Goal: Contribute content: Add original content to the website for others to see

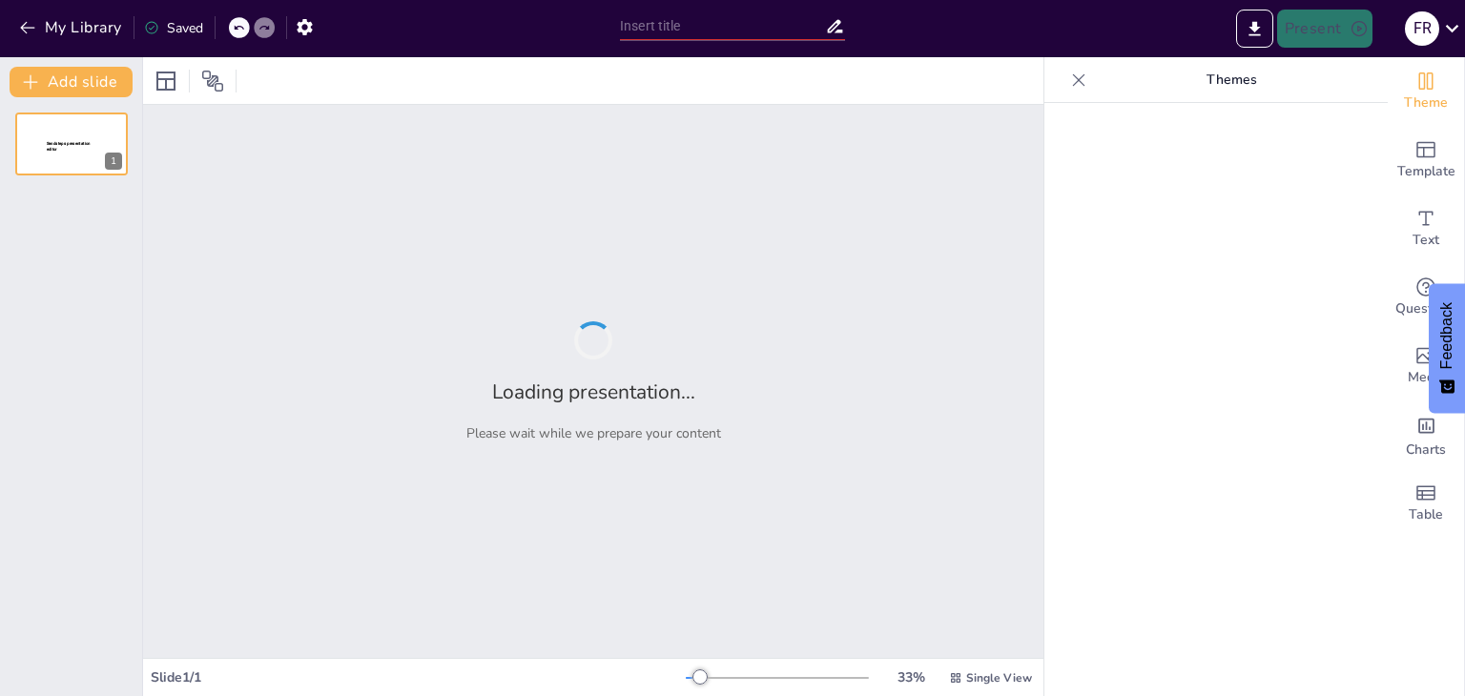
type input "Integración de Tecnología en el Aprendizaje: Proyecto "Mi Mundo Ideal""
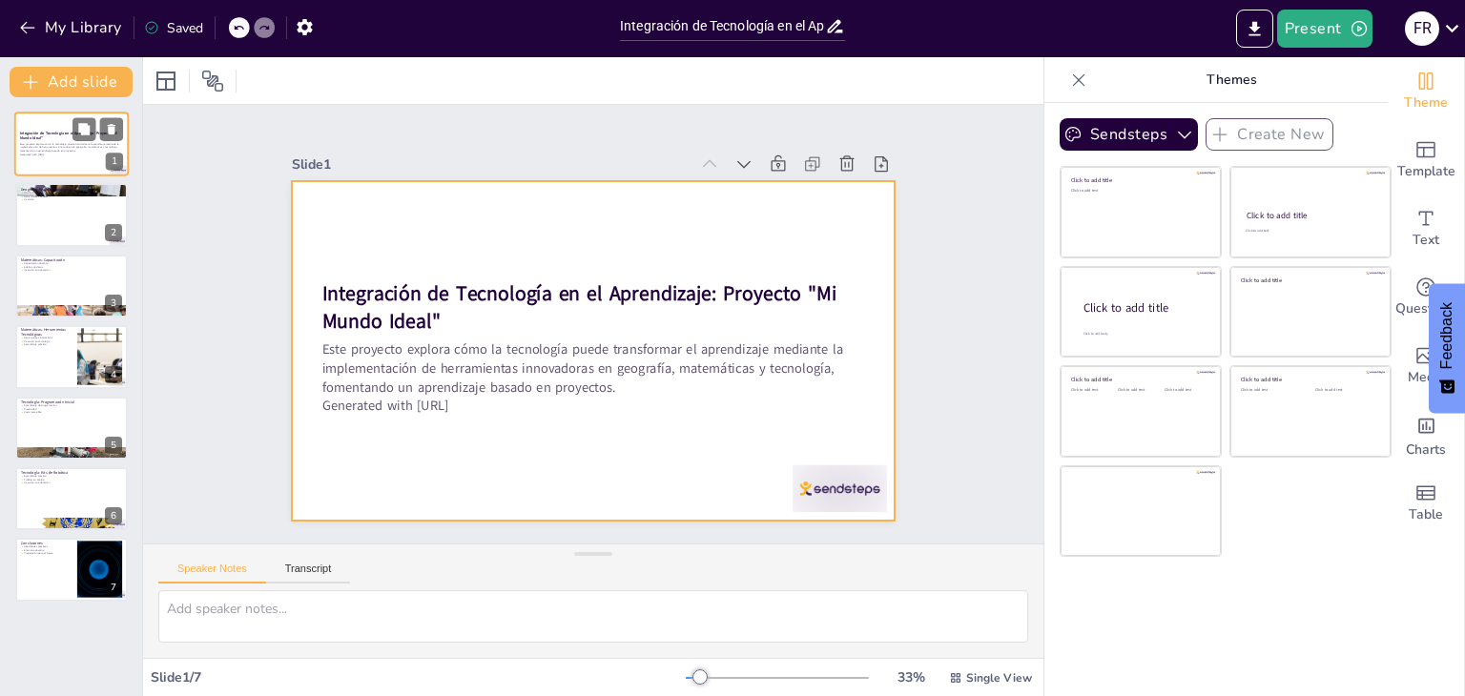
click at [73, 163] on div at bounding box center [71, 144] width 114 height 65
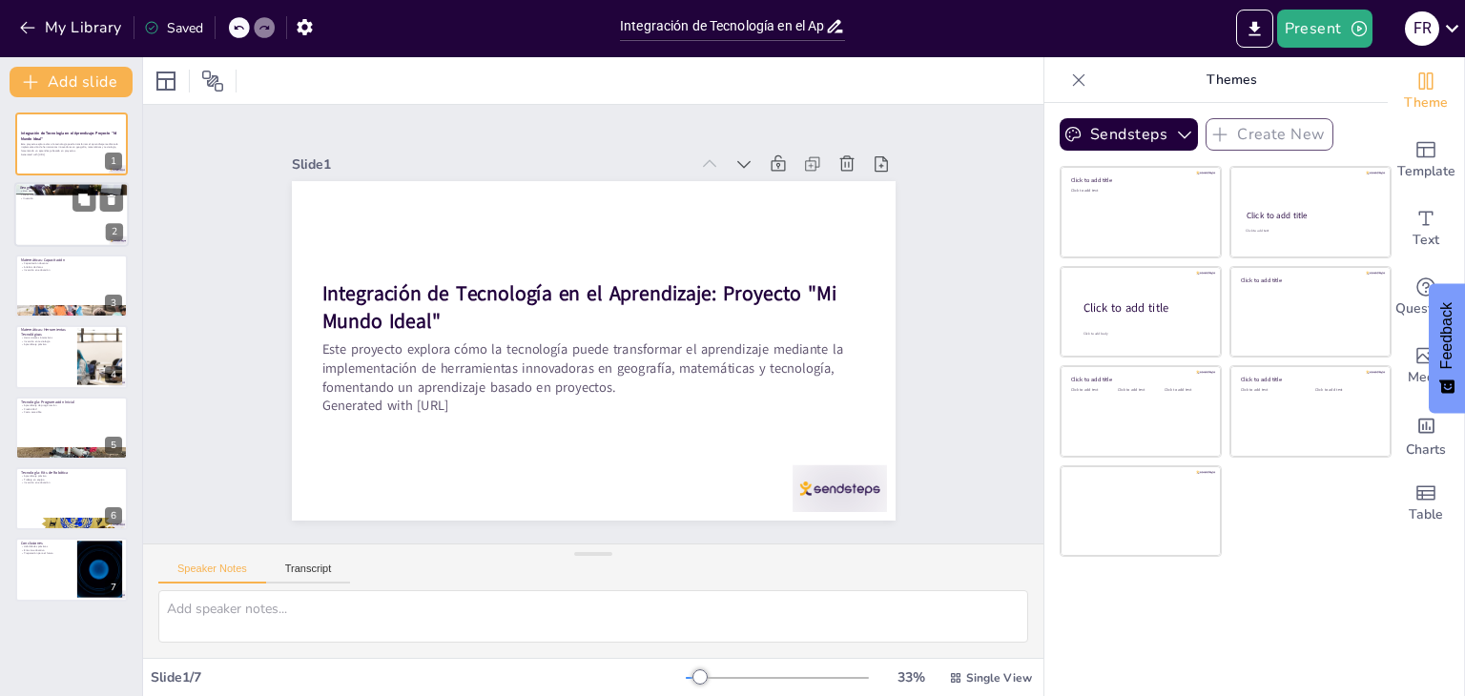
click at [97, 218] on div at bounding box center [71, 215] width 114 height 65
type textarea "La realidad aumentada (RA) ofrece a los estudiantes una forma innovadora de int…"
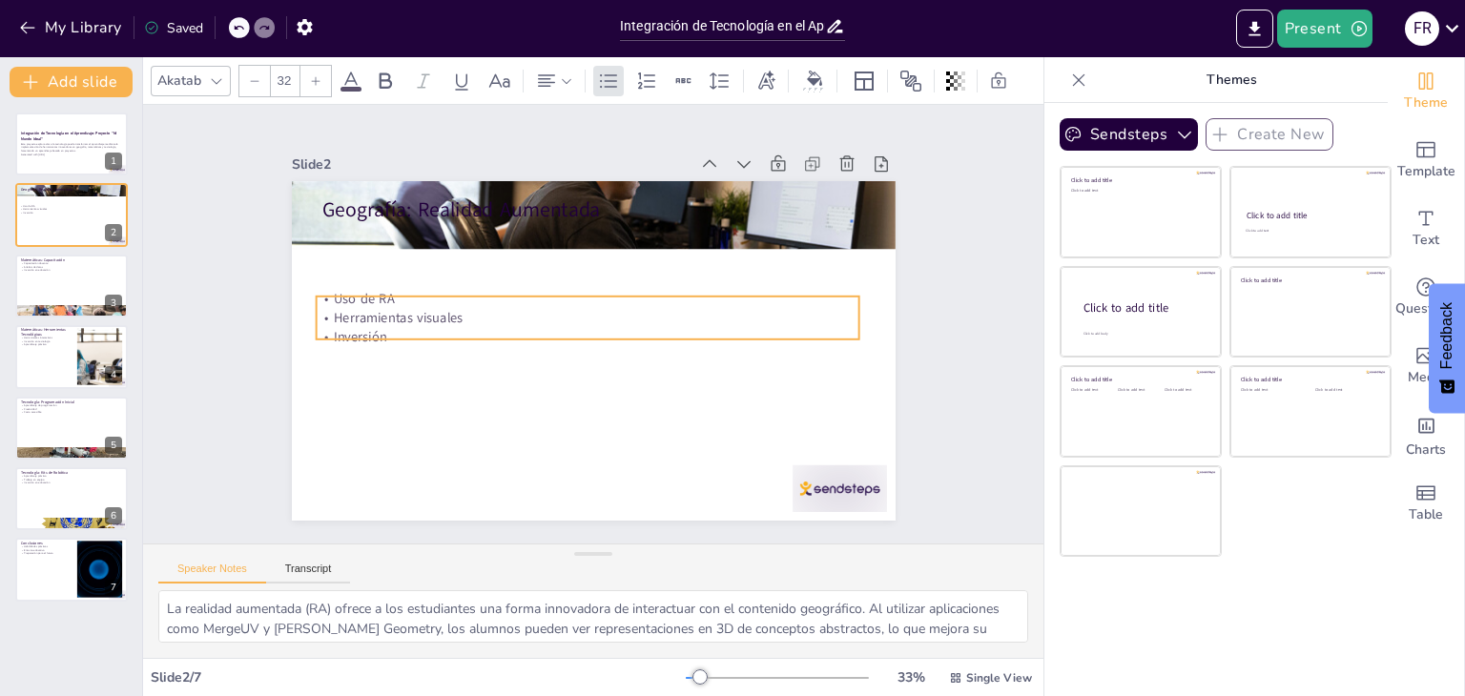
drag, startPoint x: 338, startPoint y: 220, endPoint x: 332, endPoint y: 291, distance: 70.8
click at [332, 291] on p "Uso de RA" at bounding box center [588, 299] width 544 height 19
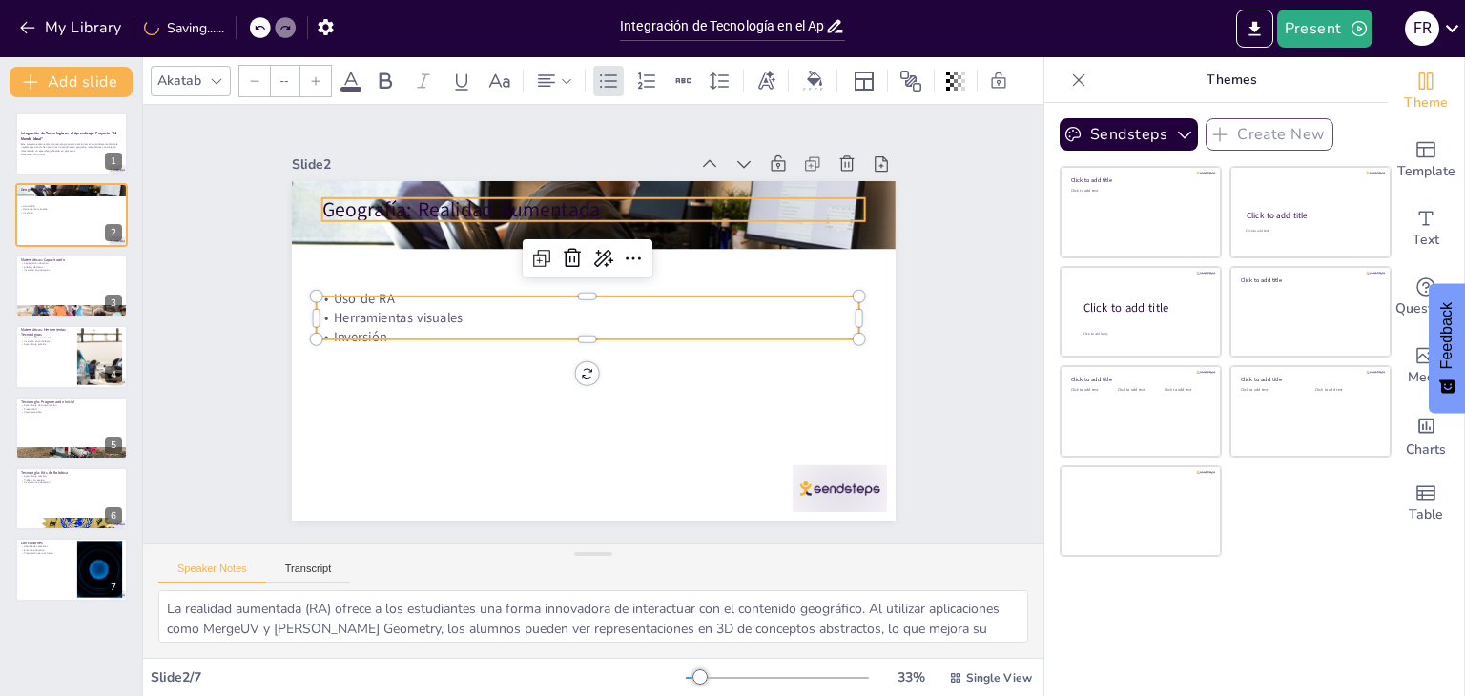
type input "48"
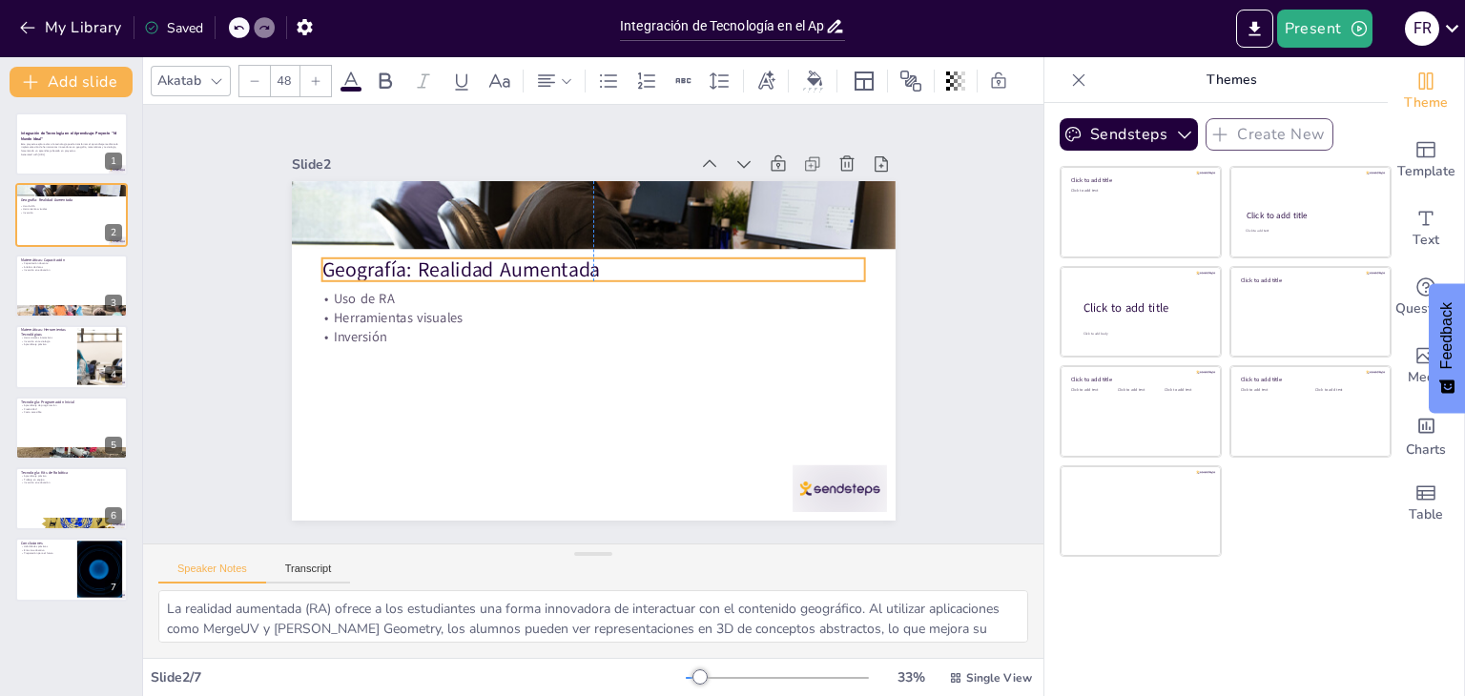
drag, startPoint x: 392, startPoint y: 207, endPoint x: 389, endPoint y: 267, distance: 60.2
click at [389, 267] on p "Geografía: Realidad Aumentada" at bounding box center [593, 270] width 544 height 29
click at [49, 288] on div at bounding box center [71, 286] width 114 height 65
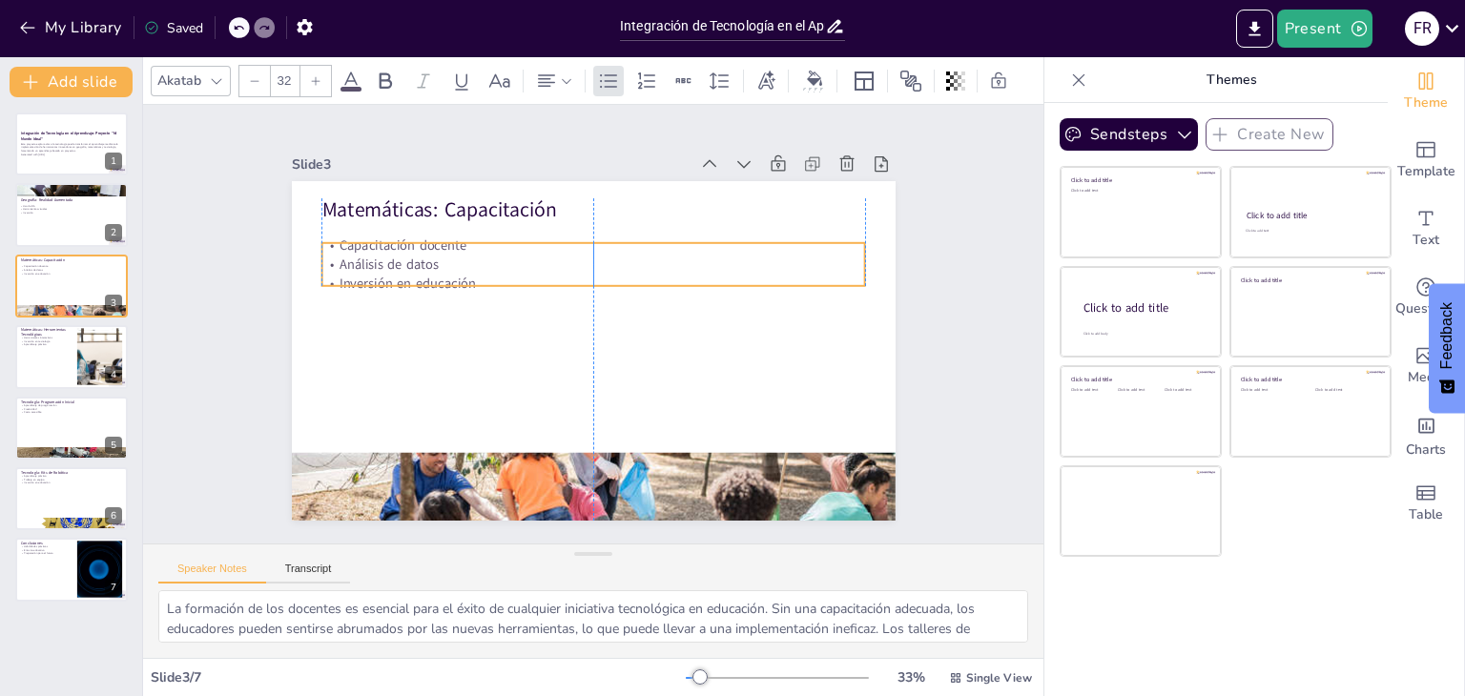
drag, startPoint x: 408, startPoint y: 237, endPoint x: 408, endPoint y: 255, distance: 17.2
click at [408, 256] on p "Análisis de datos" at bounding box center [593, 265] width 544 height 19
click at [57, 347] on div at bounding box center [71, 356] width 114 height 65
type textarea "Las herramientas tecnológicas, como las calculadoras gráficas y las aplicacione…"
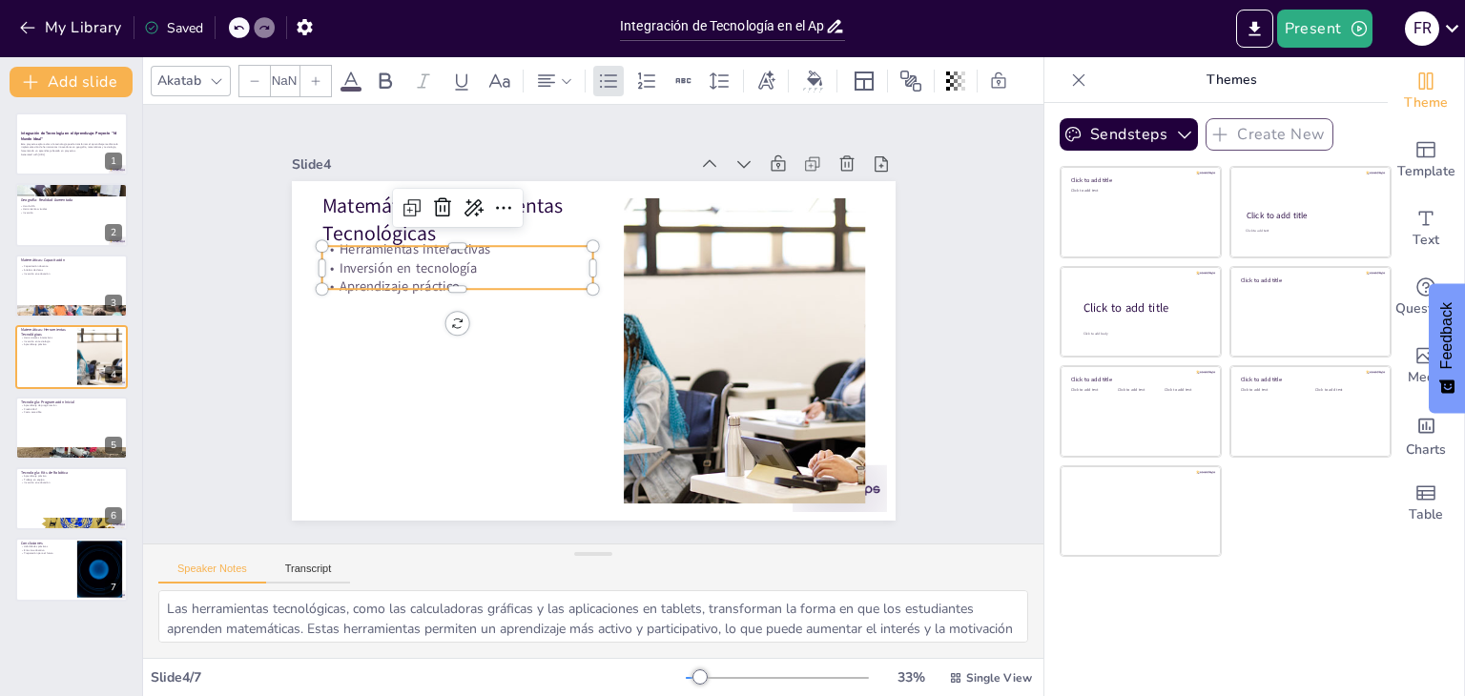
type input "32"
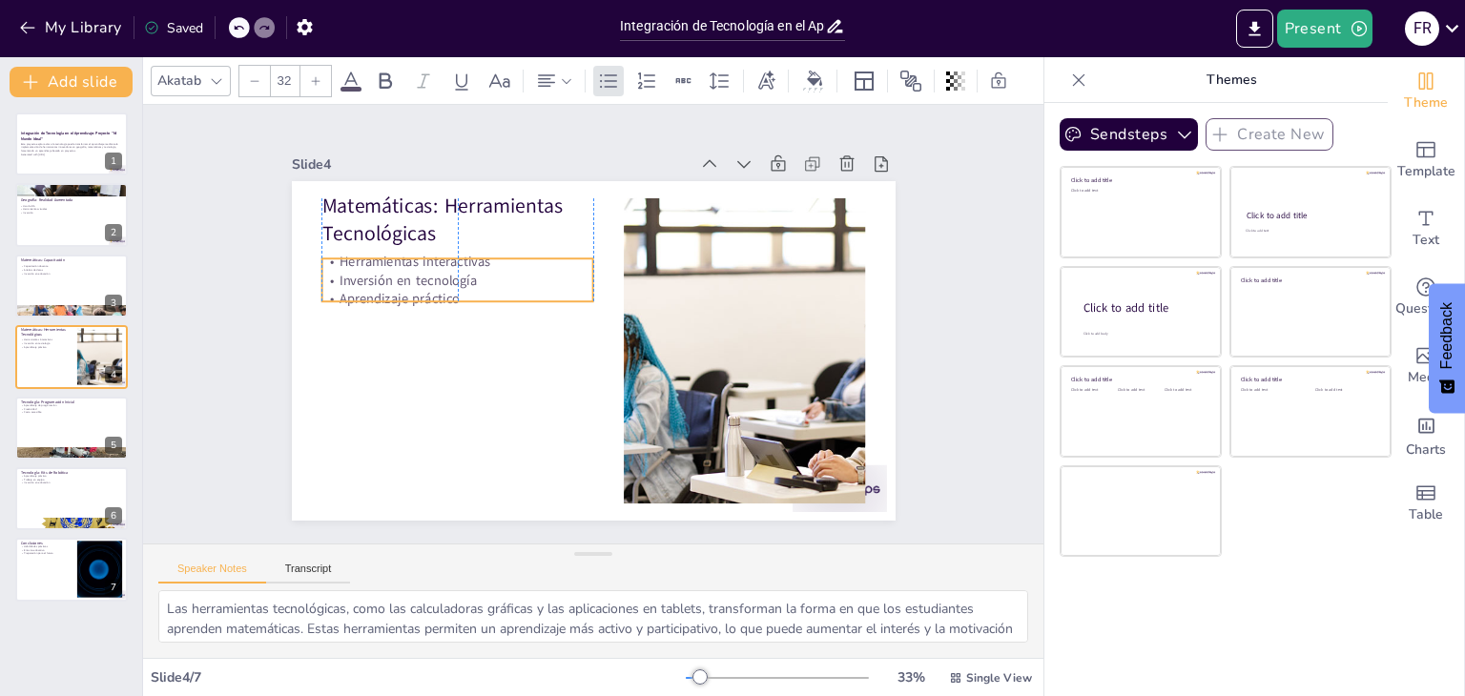
drag, startPoint x: 426, startPoint y: 248, endPoint x: 424, endPoint y: 260, distance: 12.5
click at [424, 260] on p "Herramientas interactivas" at bounding box center [457, 261] width 272 height 19
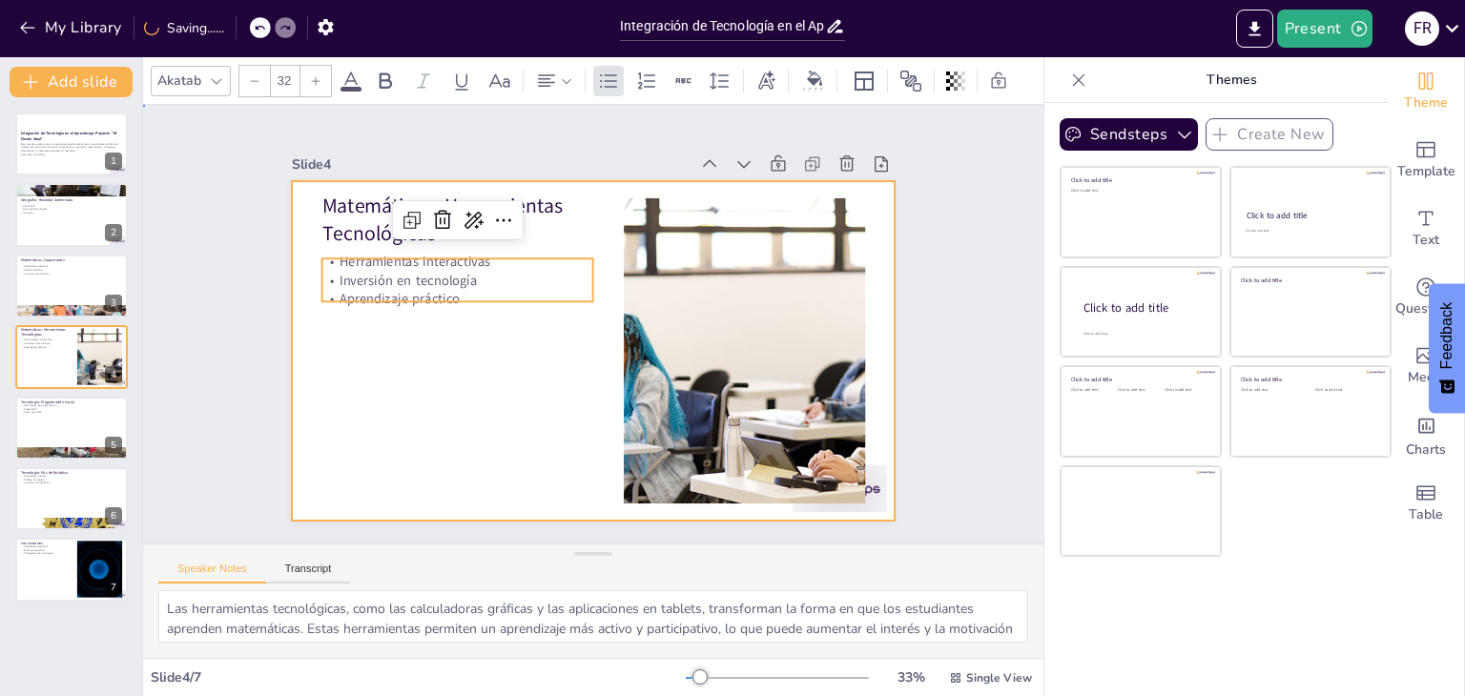
click at [452, 352] on div at bounding box center [594, 351] width 604 height 340
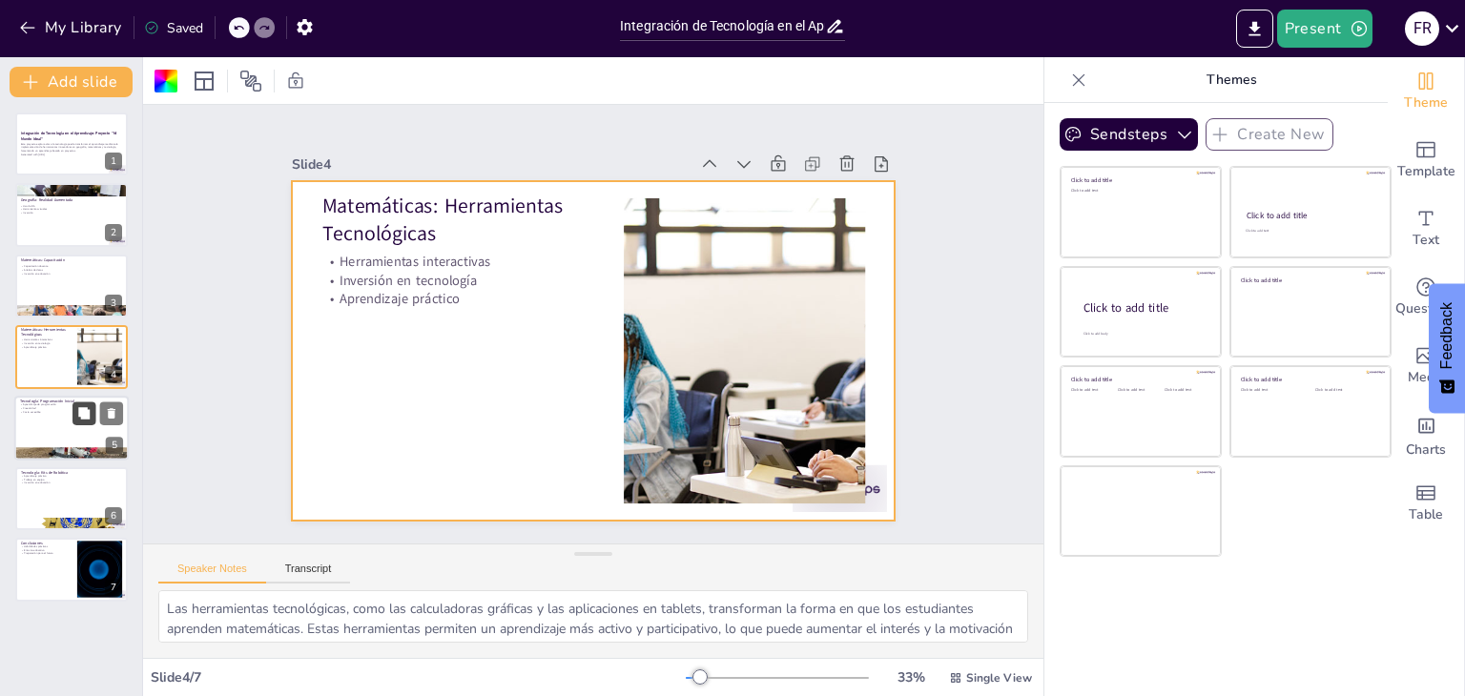
click at [78, 409] on icon at bounding box center [83, 412] width 13 height 13
type textarea "Scratch es una herramienta poderosa para enseñar programación a los jóvenes. Su…"
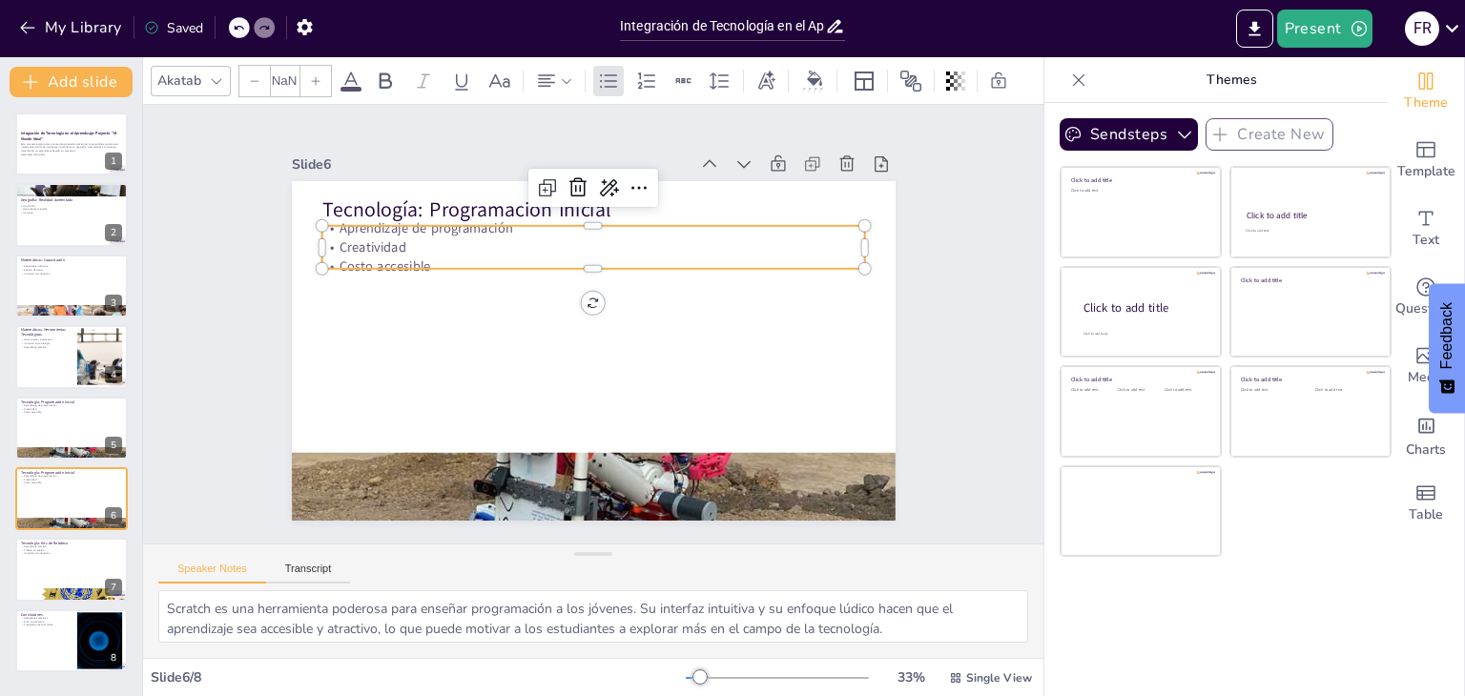
type input "32"
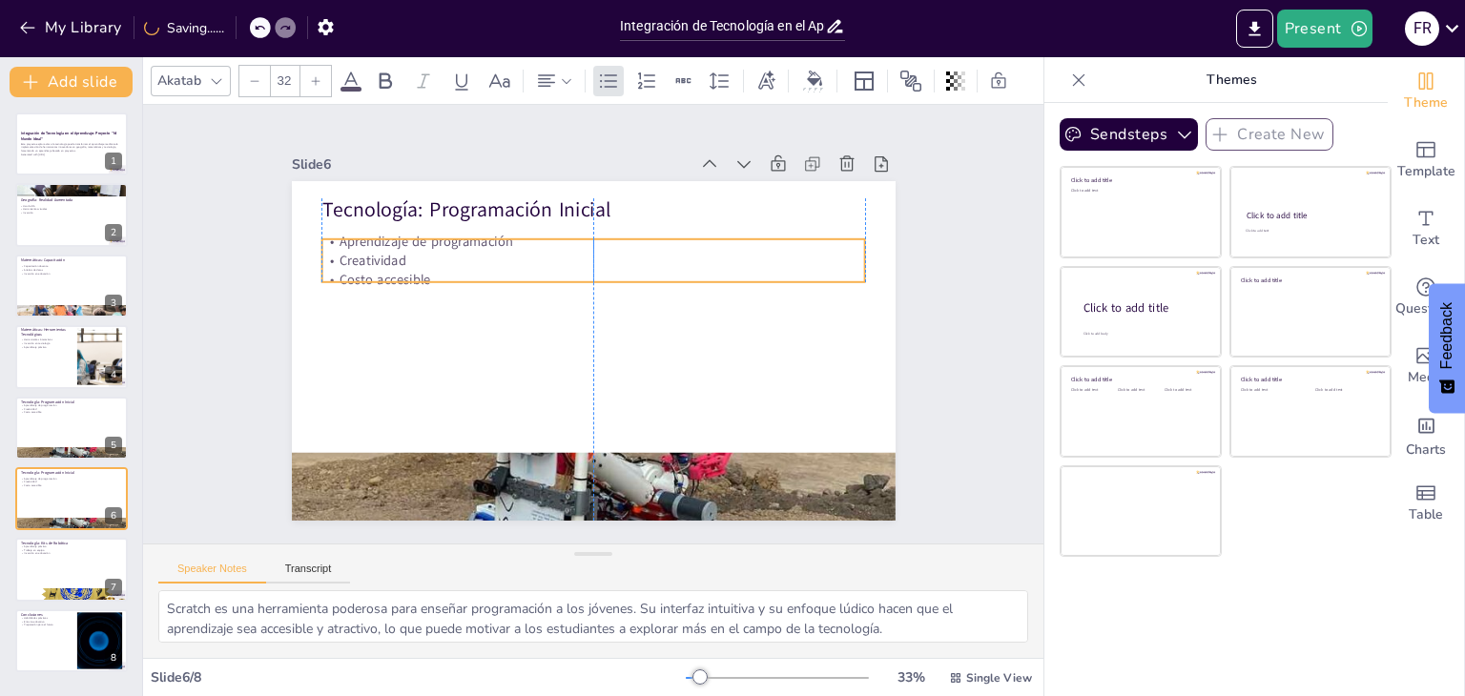
drag, startPoint x: 511, startPoint y: 228, endPoint x: 511, endPoint y: 241, distance: 13.4
click at [511, 241] on p "Aprendizaje de programación" at bounding box center [609, 244] width 535 height 132
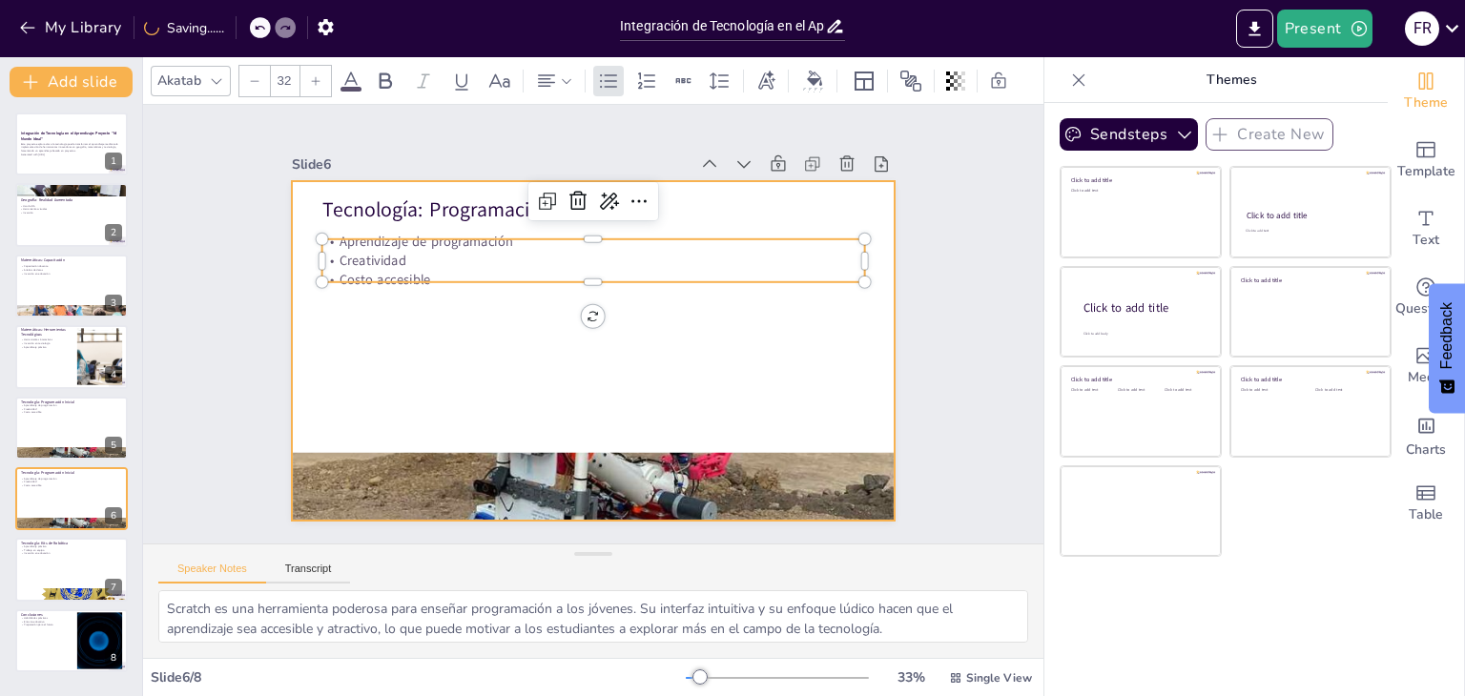
click at [464, 316] on div at bounding box center [588, 351] width 661 height 458
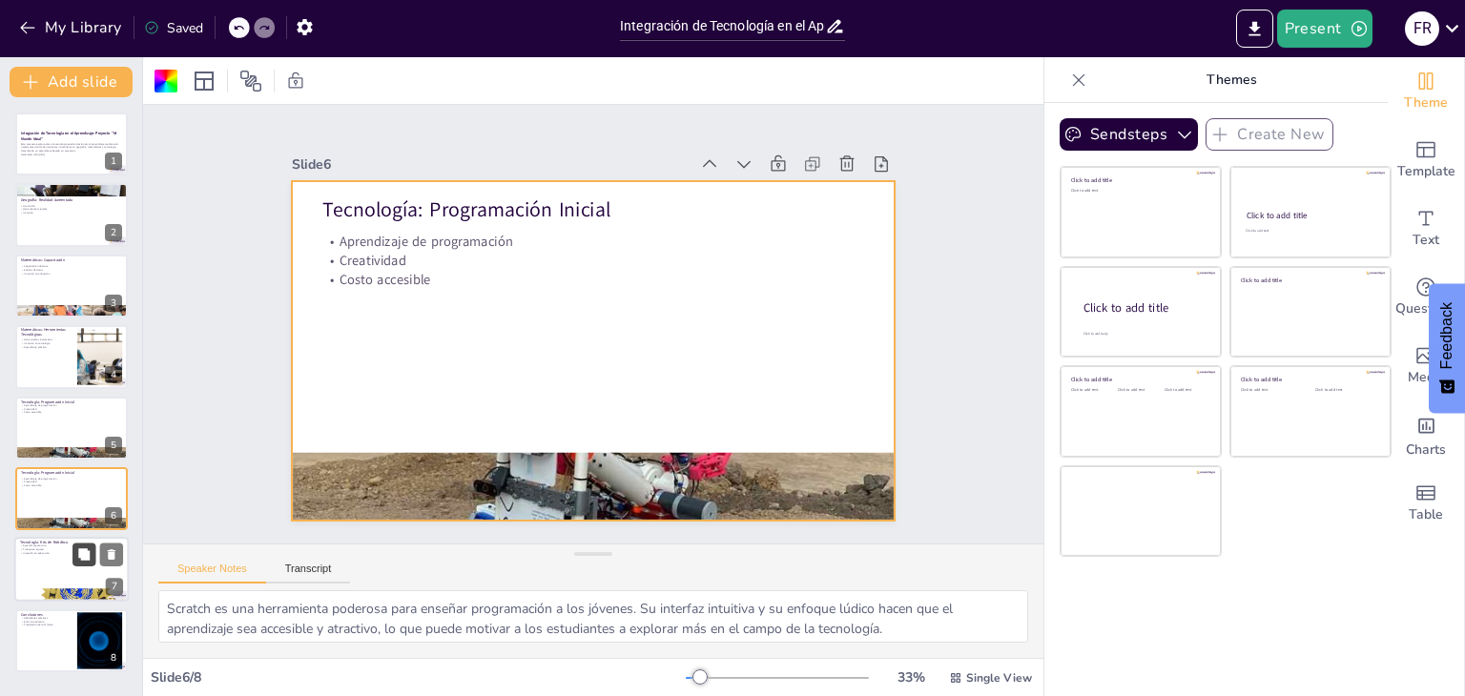
click at [76, 550] on button at bounding box center [83, 555] width 23 height 23
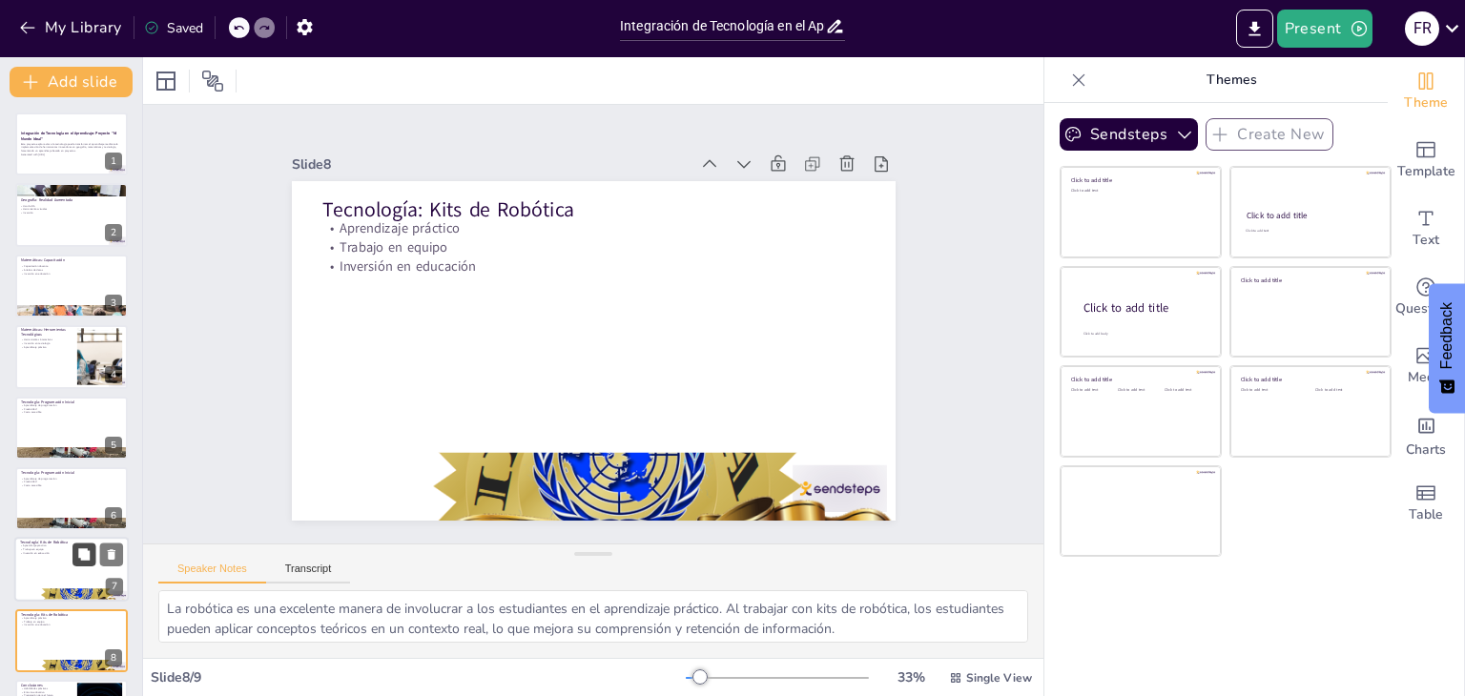
scroll to position [61, 0]
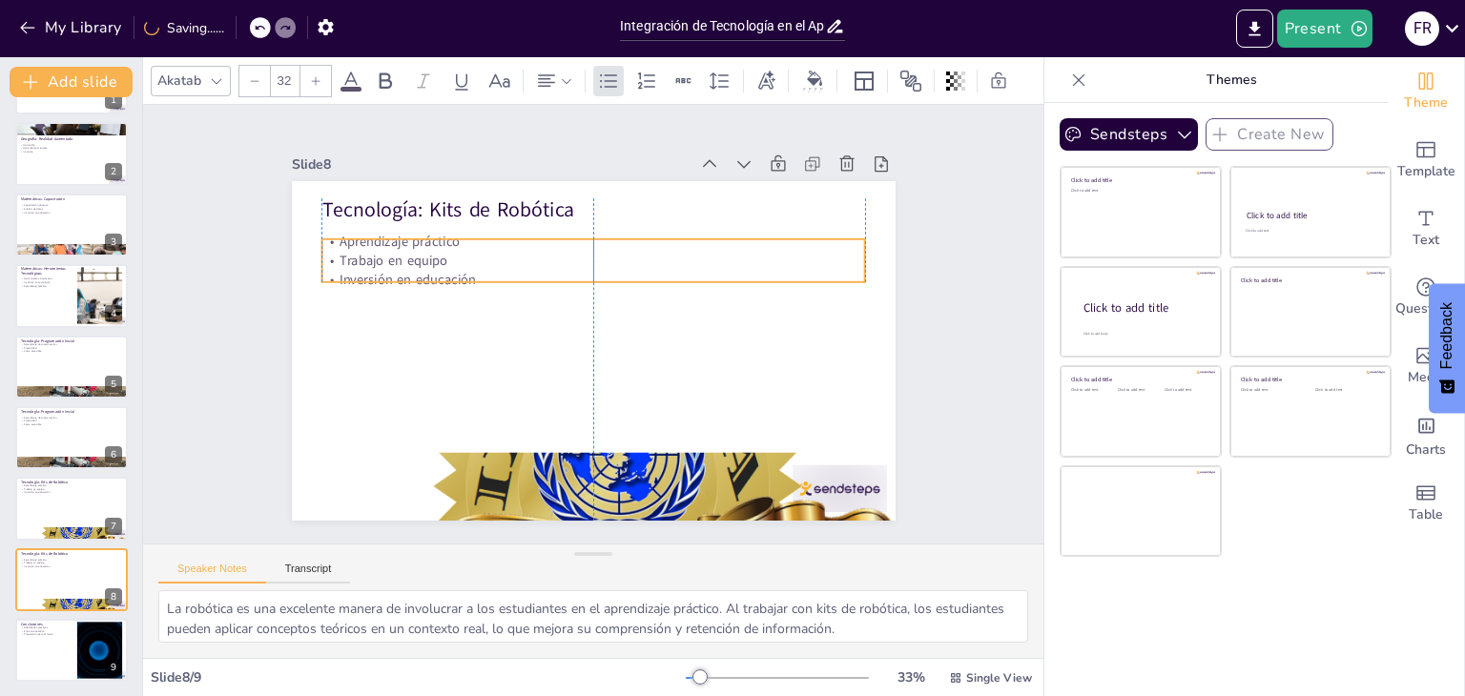
drag, startPoint x: 550, startPoint y: 230, endPoint x: 549, endPoint y: 244, distance: 14.3
click at [549, 244] on div "Aprendizaje práctico Trabajo en equipo Inversión en educación" at bounding box center [593, 261] width 544 height 56
click at [54, 649] on div at bounding box center [71, 650] width 114 height 65
type textarea "El desarrollo de habilidades prácticas es crucial en la educación moderna. Al i…"
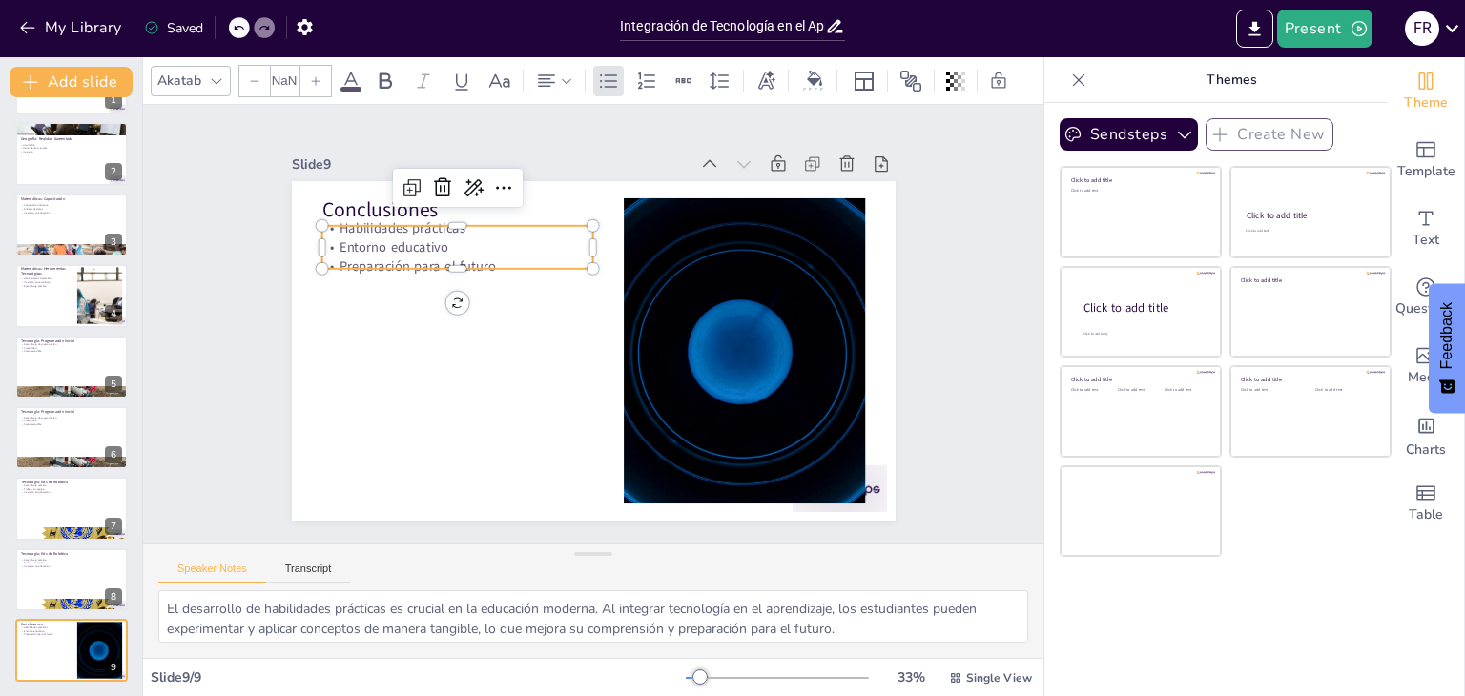
type input "32"
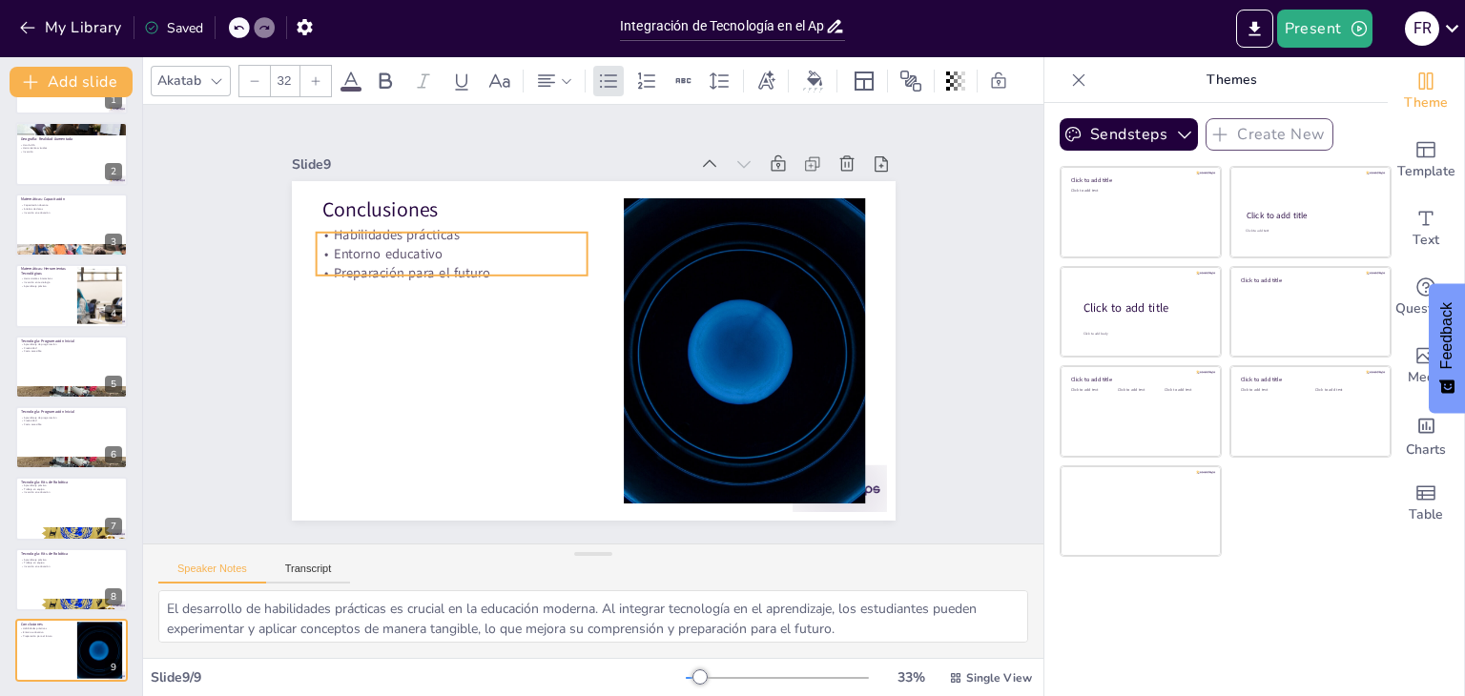
click at [425, 250] on p "Entorno educativo" at bounding box center [452, 254] width 272 height 19
click at [436, 250] on p "Entorno educativo" at bounding box center [485, 218] width 264 height 102
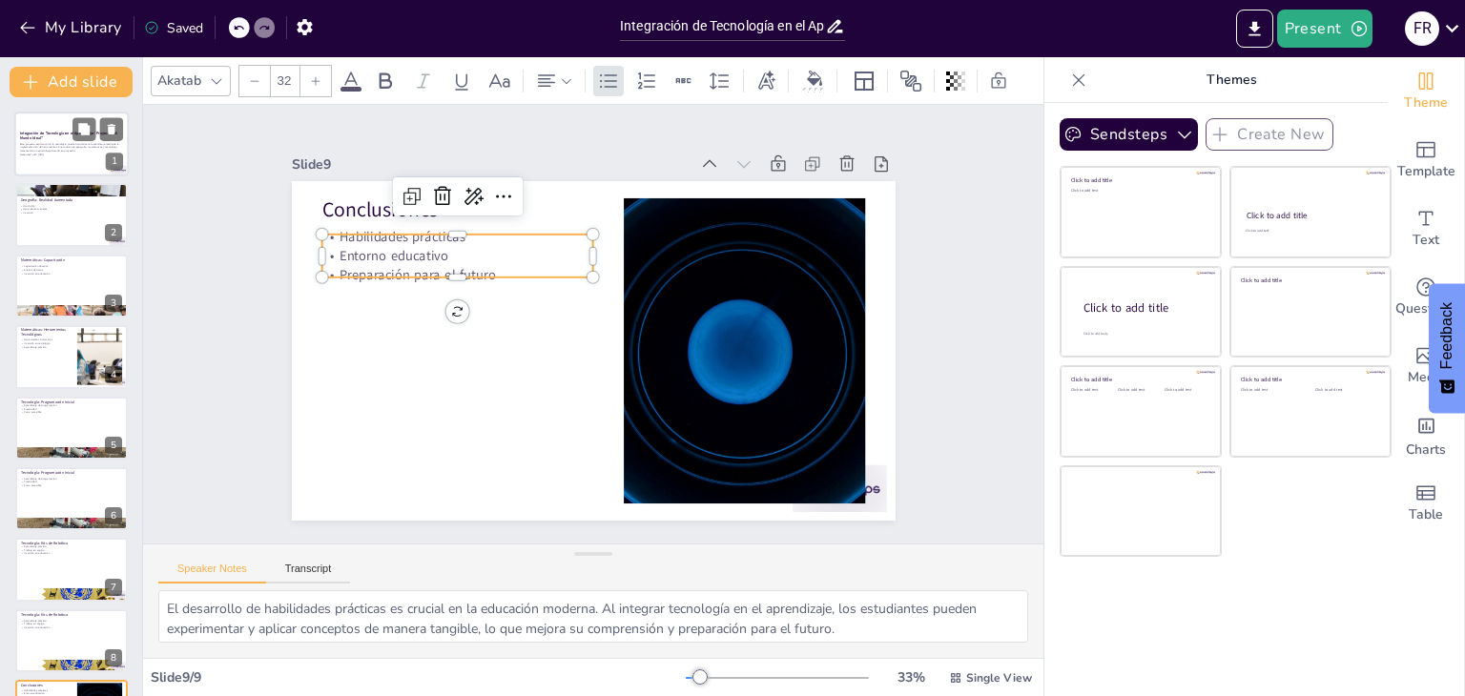
click at [62, 160] on div at bounding box center [71, 144] width 114 height 65
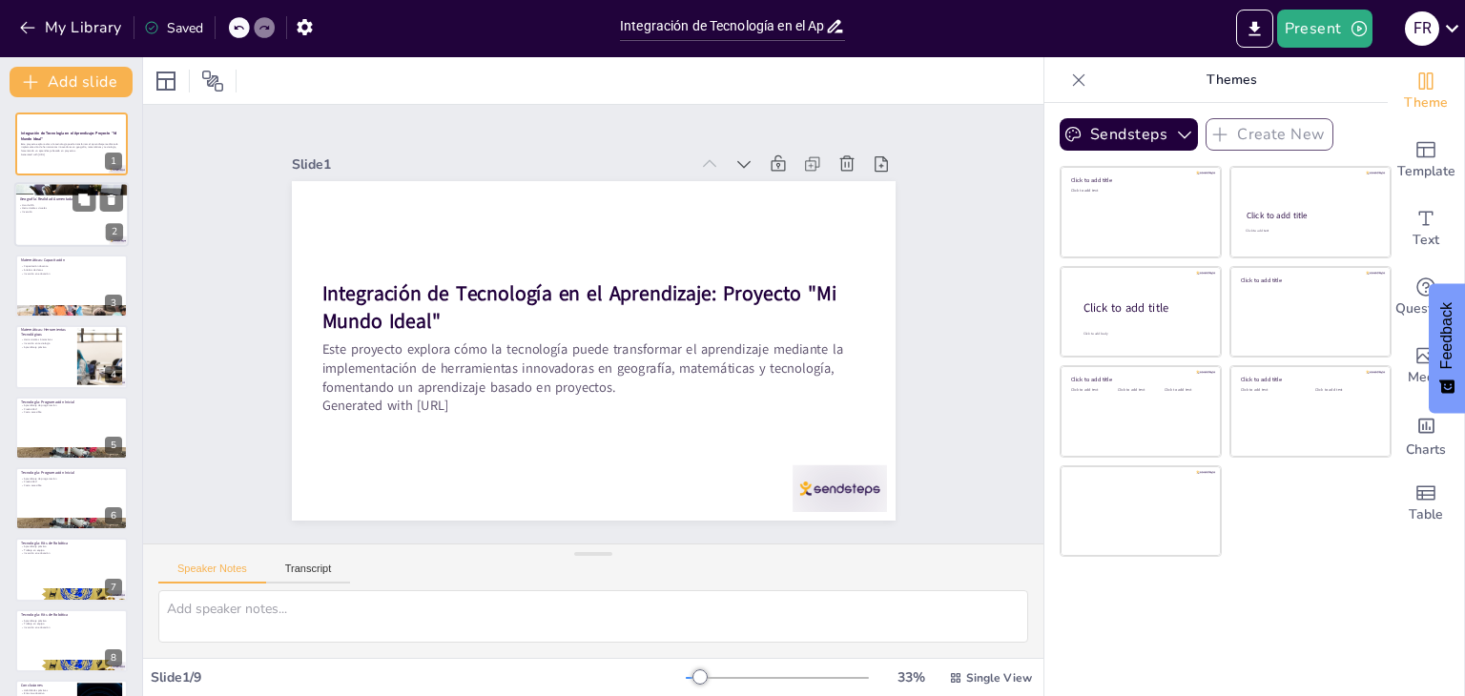
click at [46, 211] on p "Inversión" at bounding box center [70, 213] width 103 height 4
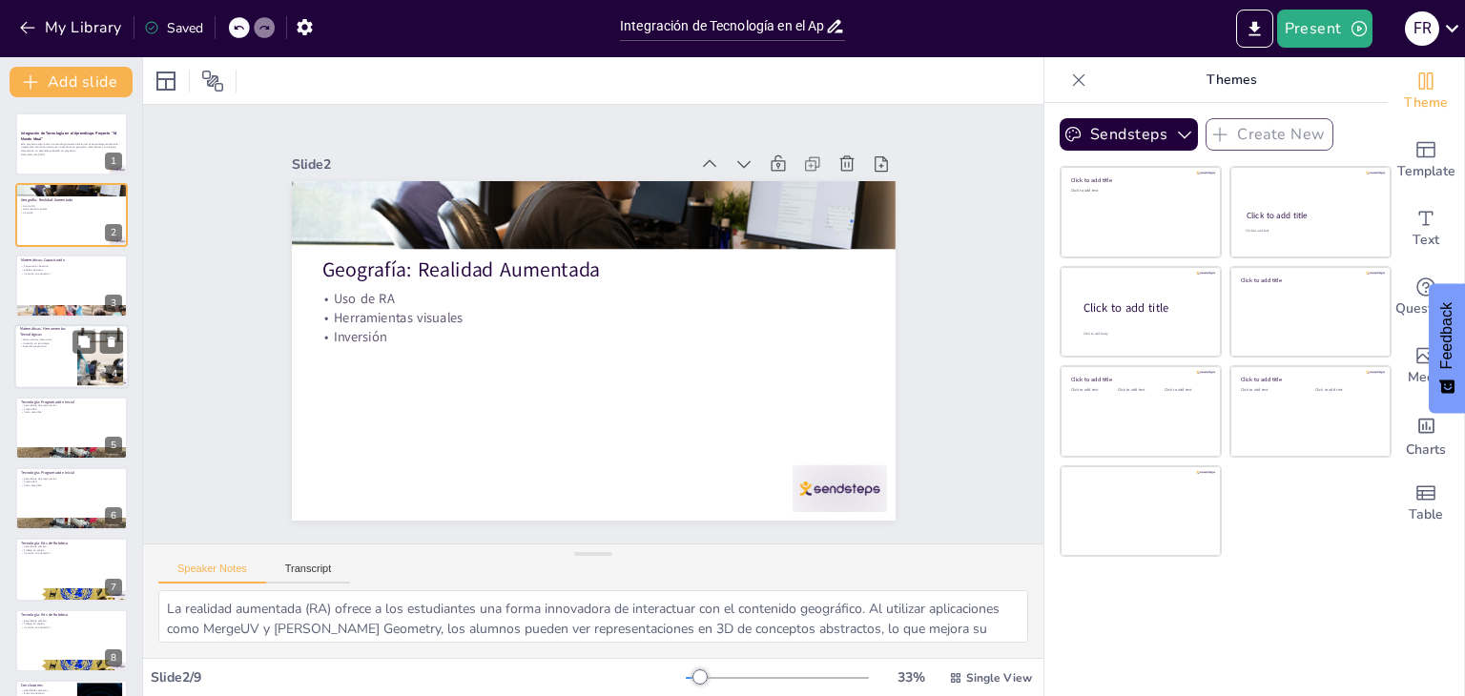
scroll to position [62, 0]
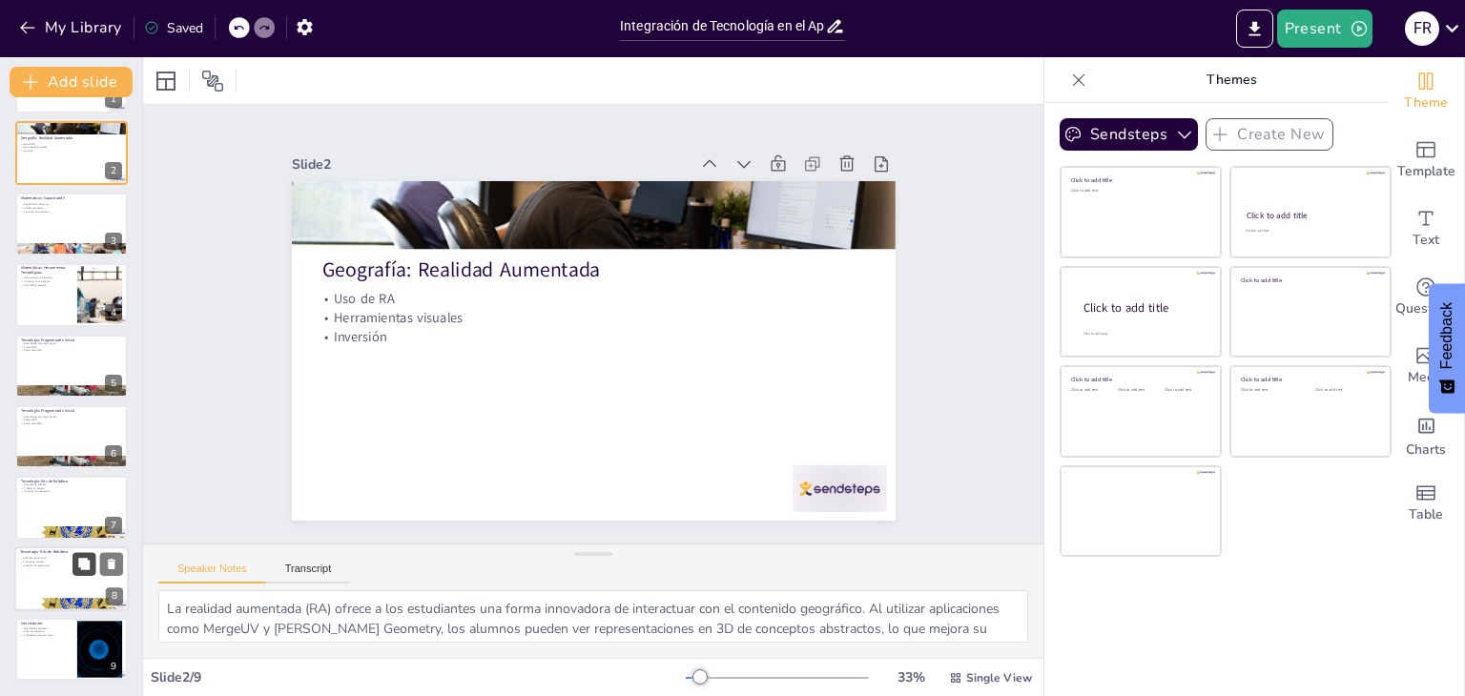
click at [85, 566] on icon at bounding box center [83, 563] width 11 height 11
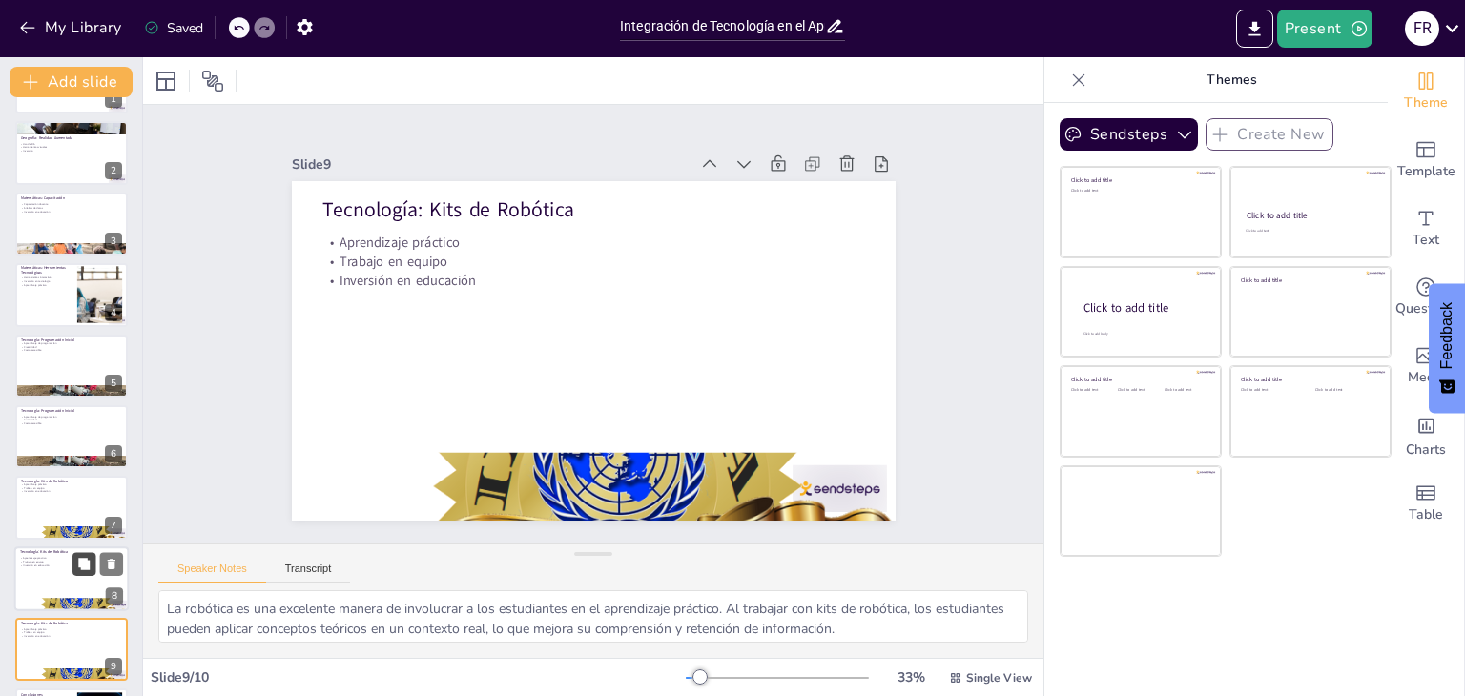
scroll to position [134, 0]
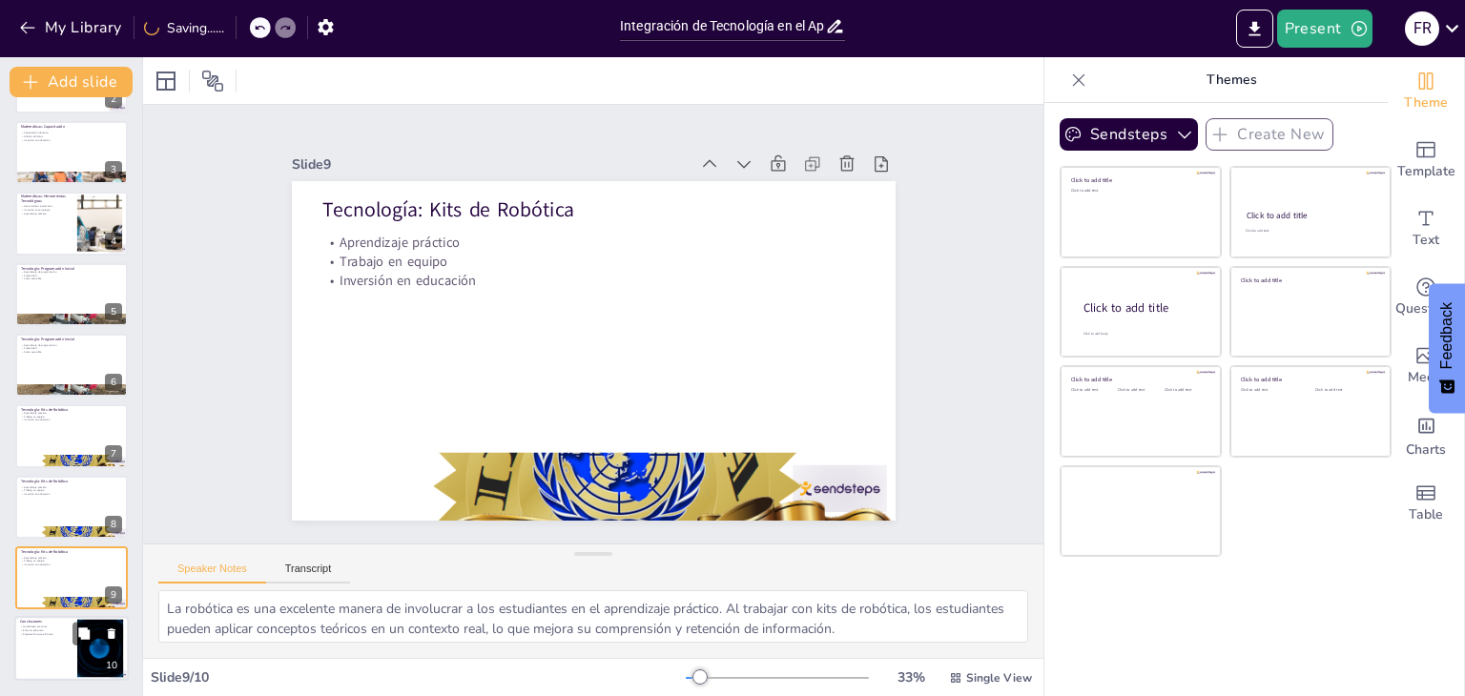
click at [60, 643] on div at bounding box center [71, 649] width 114 height 65
type textarea "El desarrollo de habilidades prácticas es crucial en la educación moderna. Al i…"
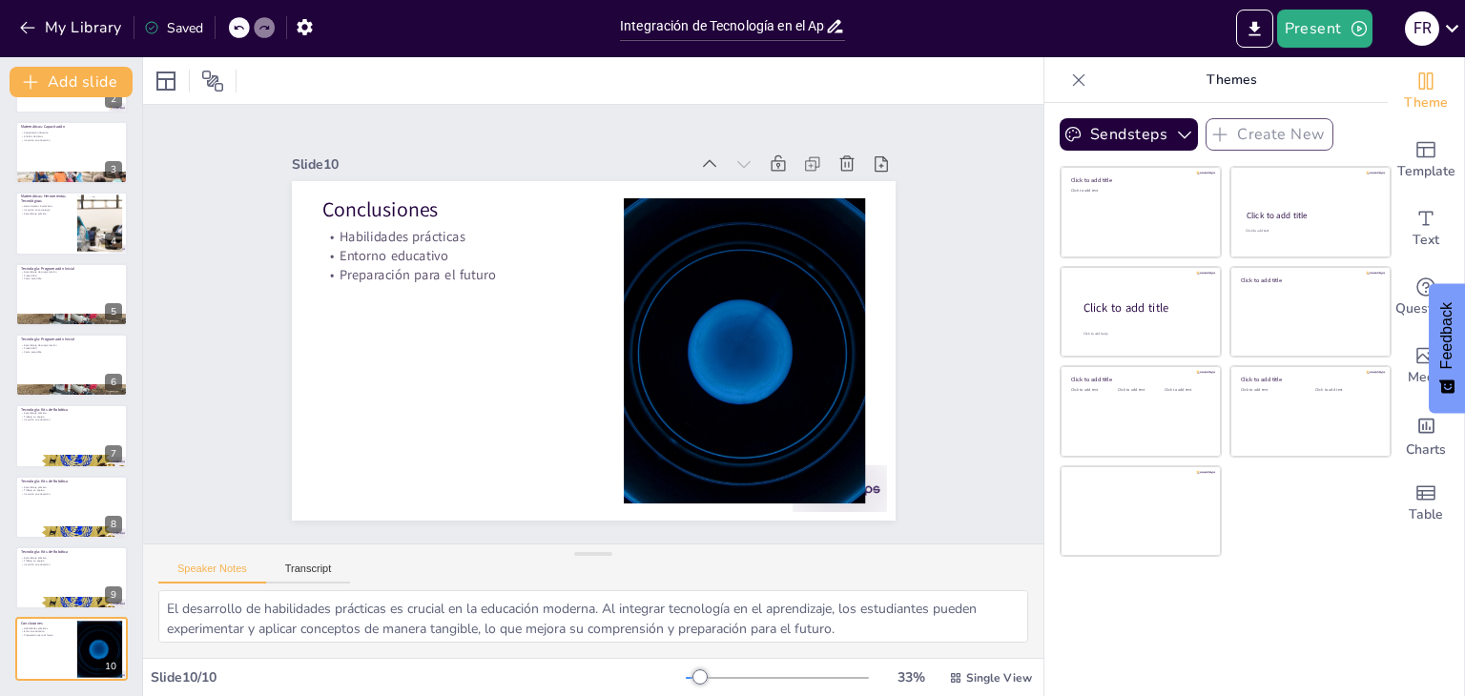
scroll to position [0, 0]
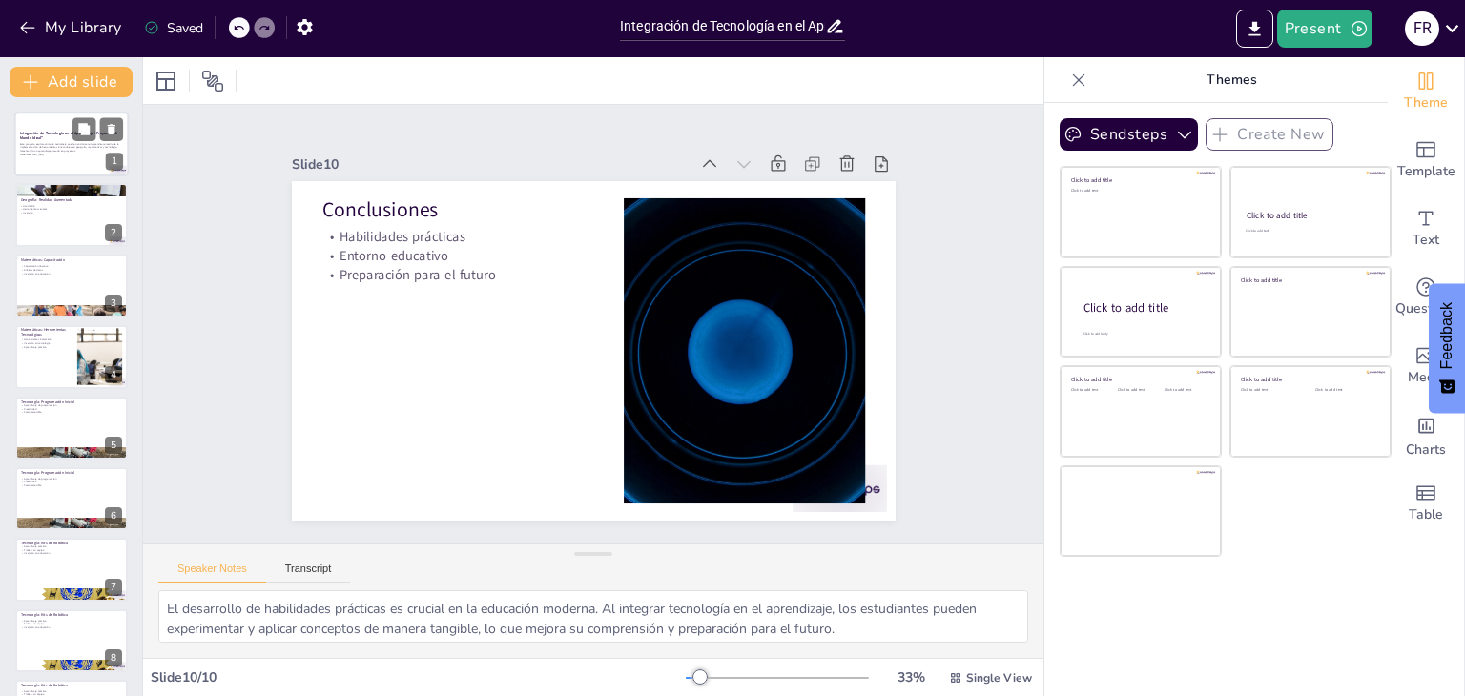
click at [51, 127] on div at bounding box center [71, 144] width 114 height 65
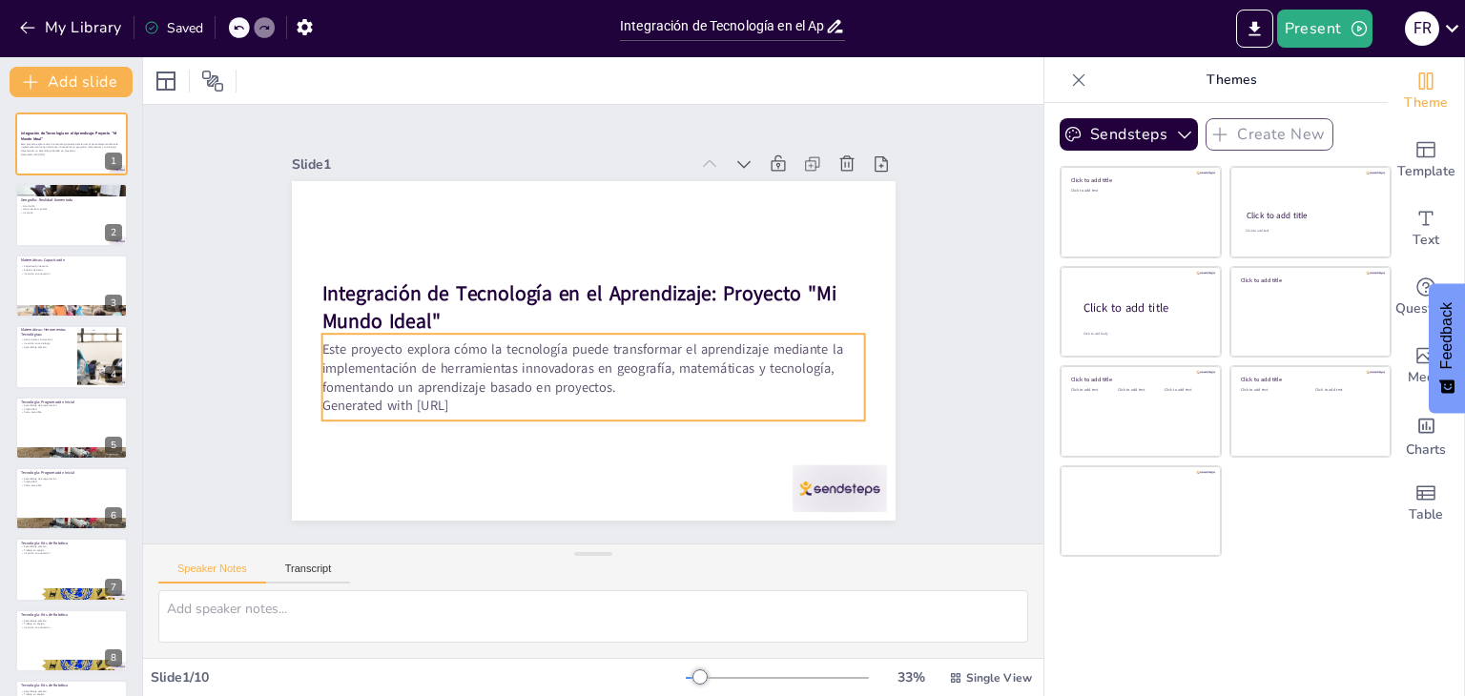
click at [504, 384] on p "Este proyecto explora cómo la tecnología puede transformar el aprendizaje media…" at bounding box center [575, 364] width 519 height 273
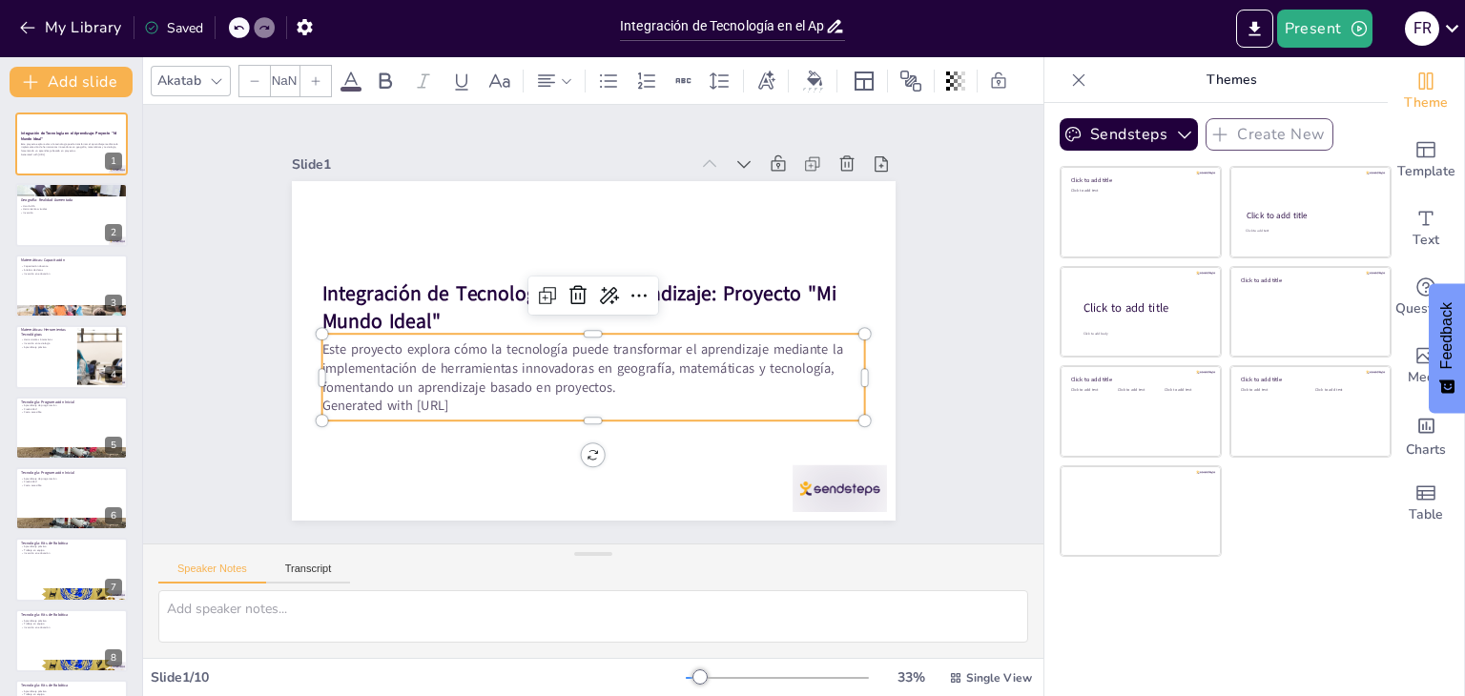
type input "32"
click at [485, 402] on p "Generated with [URL]" at bounding box center [585, 404] width 543 height 75
click at [485, 402] on p "Generated with [URL]" at bounding box center [593, 406] width 544 height 19
drag, startPoint x: 485, startPoint y: 402, endPoint x: 335, endPoint y: 394, distance: 150.9
click at [335, 397] on p "Generated with [URL]" at bounding box center [593, 406] width 544 height 19
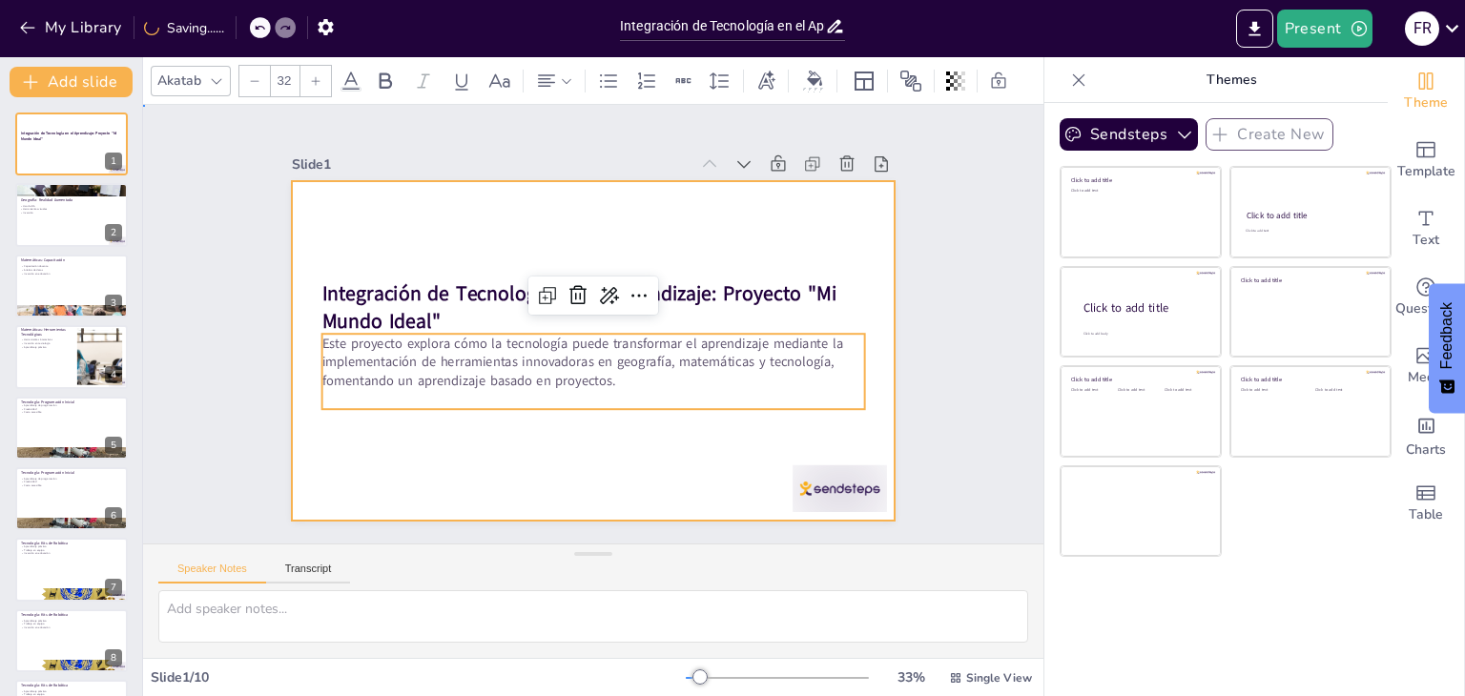
click at [395, 444] on div at bounding box center [594, 351] width 604 height 340
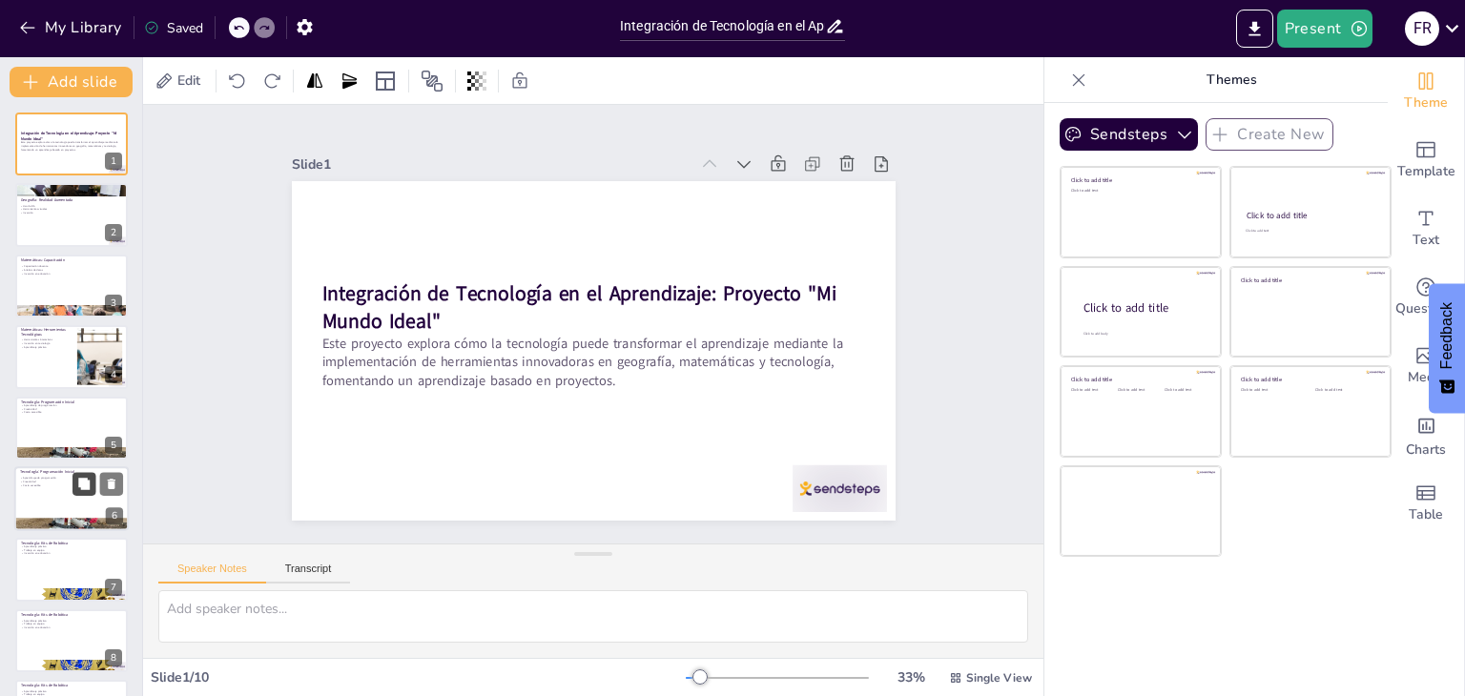
click at [73, 474] on button at bounding box center [83, 483] width 23 height 23
type textarea "Scratch es una herramienta poderosa para enseñar programación a los jóvenes. Su…"
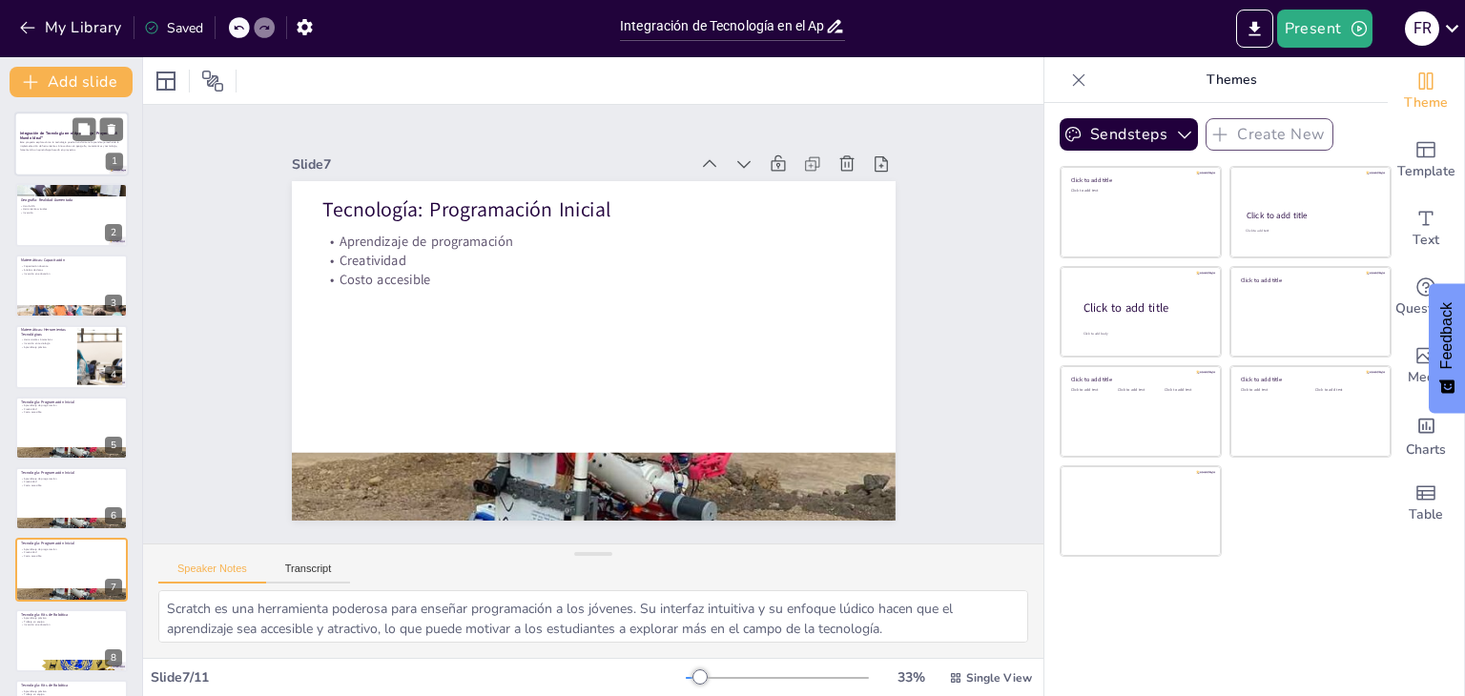
click at [48, 150] on p "Este proyecto explora cómo la tecnología puede transformar el aprendizaje media…" at bounding box center [71, 146] width 103 height 10
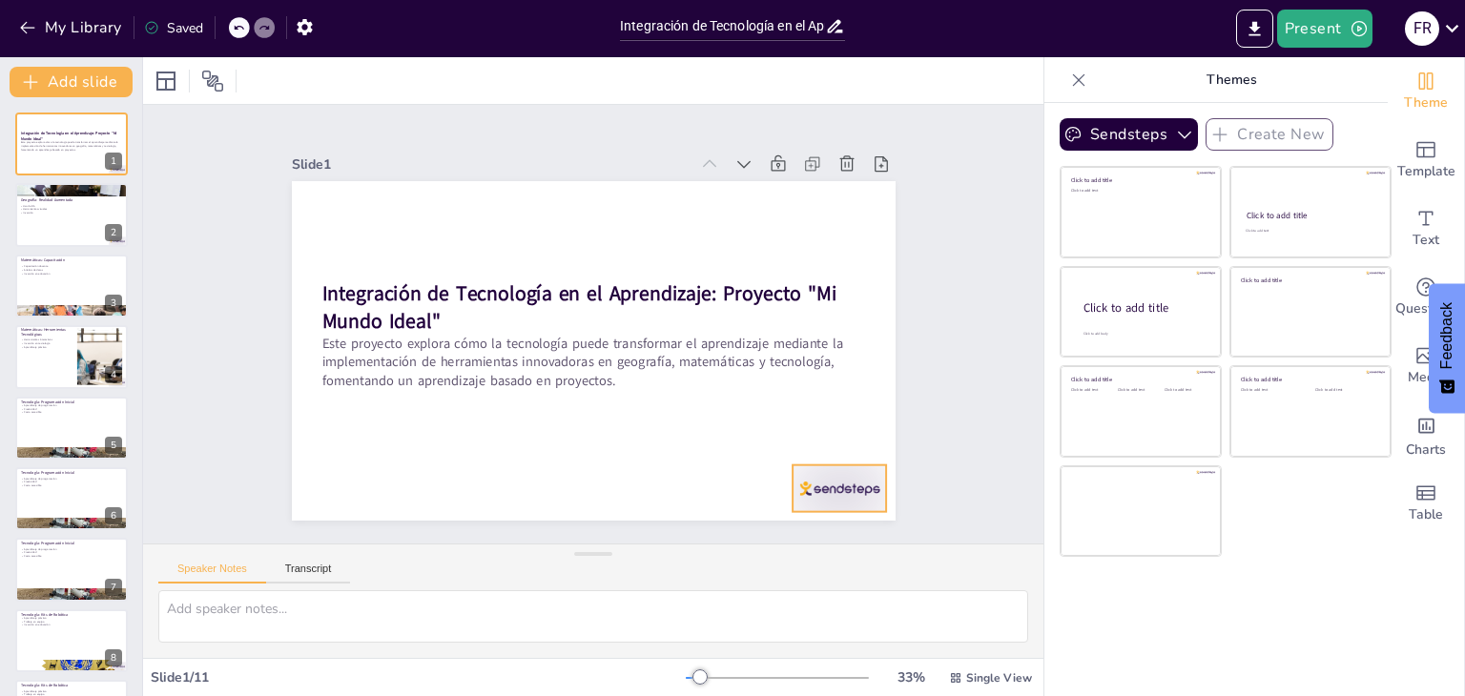
click at [859, 483] on div at bounding box center [840, 488] width 94 height 47
